Goal: Information Seeking & Learning: Learn about a topic

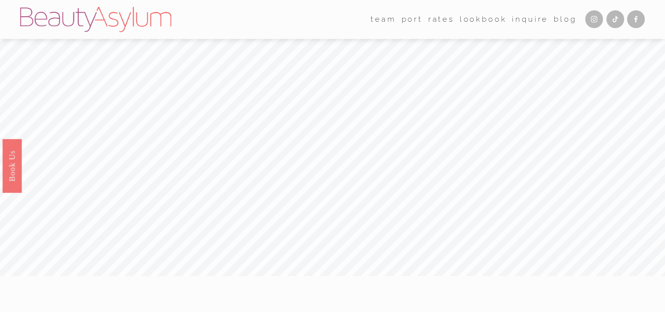
click at [438, 18] on link "Rates" at bounding box center [441, 19] width 26 height 15
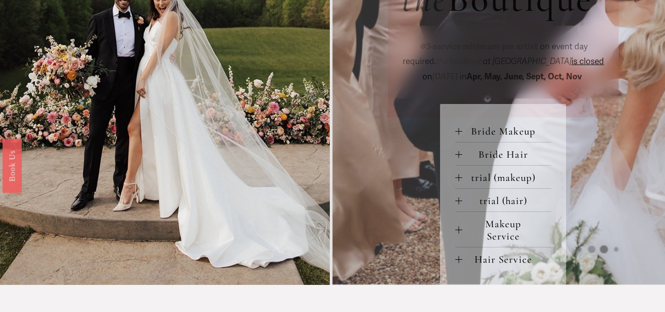
scroll to position [384, 0]
click at [504, 136] on span "Bride Makeup" at bounding box center [506, 131] width 89 height 12
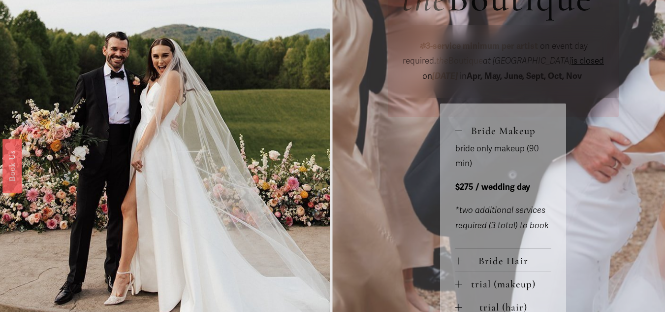
click at [504, 136] on span "Bride Makeup" at bounding box center [506, 131] width 89 height 12
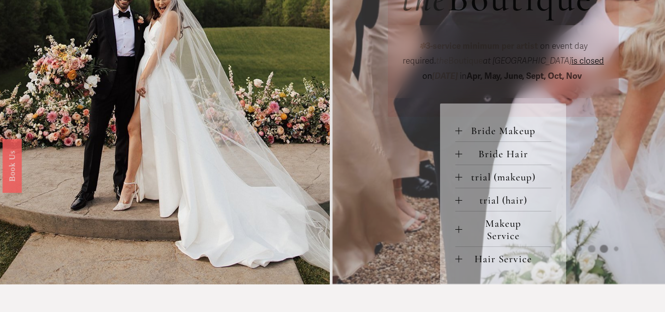
click at [501, 156] on span "Bride Hair" at bounding box center [506, 154] width 89 height 12
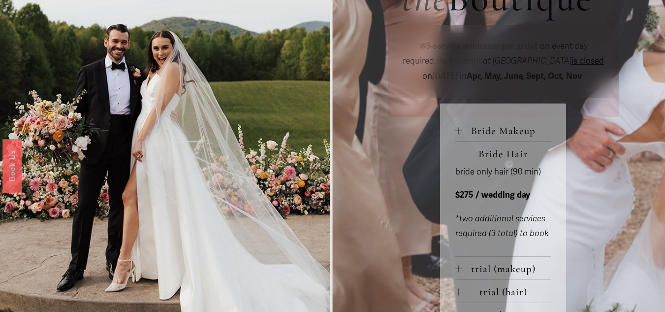
click at [501, 156] on span "Bride Hair" at bounding box center [506, 154] width 89 height 12
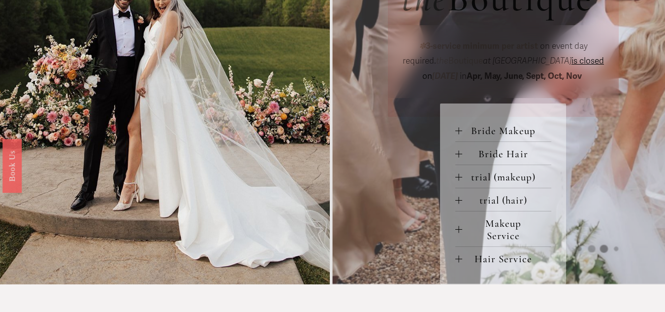
click at [501, 156] on span "Bride Hair" at bounding box center [506, 154] width 89 height 12
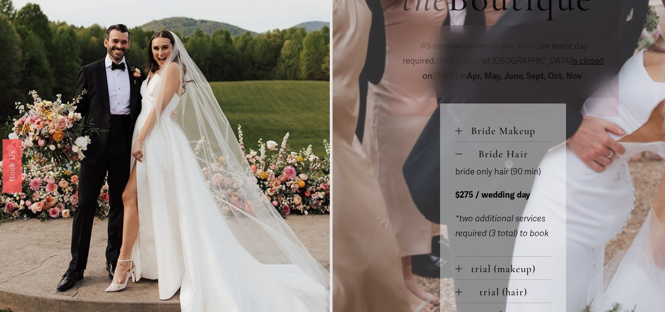
drag, startPoint x: 501, startPoint y: 156, endPoint x: 380, endPoint y: 160, distance: 121.2
click at [380, 160] on div "Large Party R ates 6-services or more group pricing for VIEW PRICING ✽ 3-servic…" at bounding box center [332, 20] width 665 height 711
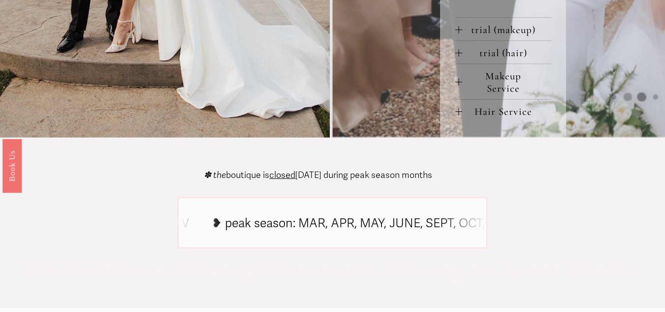
scroll to position [617, 0]
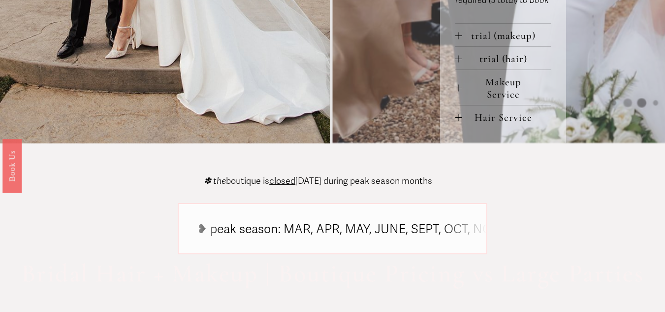
click at [466, 117] on span "Hair Service" at bounding box center [506, 117] width 89 height 12
